Goal: Task Accomplishment & Management: Manage account settings

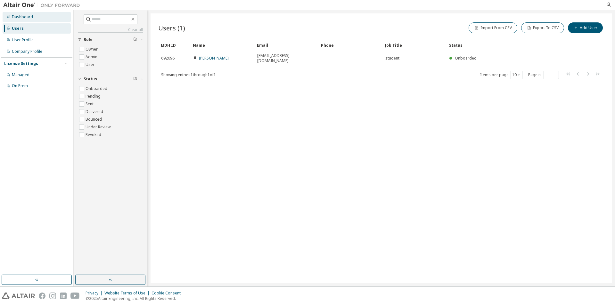
click at [15, 14] on div "Dashboard" at bounding box center [22, 16] width 21 height 5
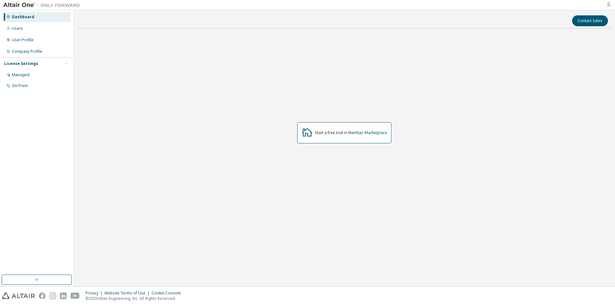
click at [608, 5] on icon "button" at bounding box center [608, 4] width 5 height 5
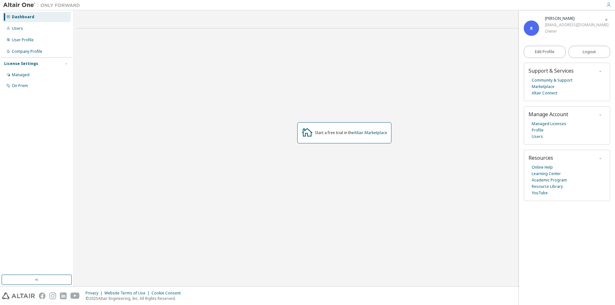
click at [550, 29] on div "Owner" at bounding box center [577, 31] width 64 height 6
click at [537, 129] on link "Profile" at bounding box center [538, 130] width 12 height 6
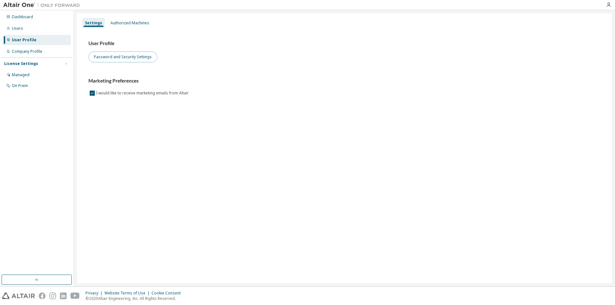
click at [141, 60] on button "Password and Security Settings" at bounding box center [122, 57] width 69 height 11
